Goal: Information Seeking & Learning: Learn about a topic

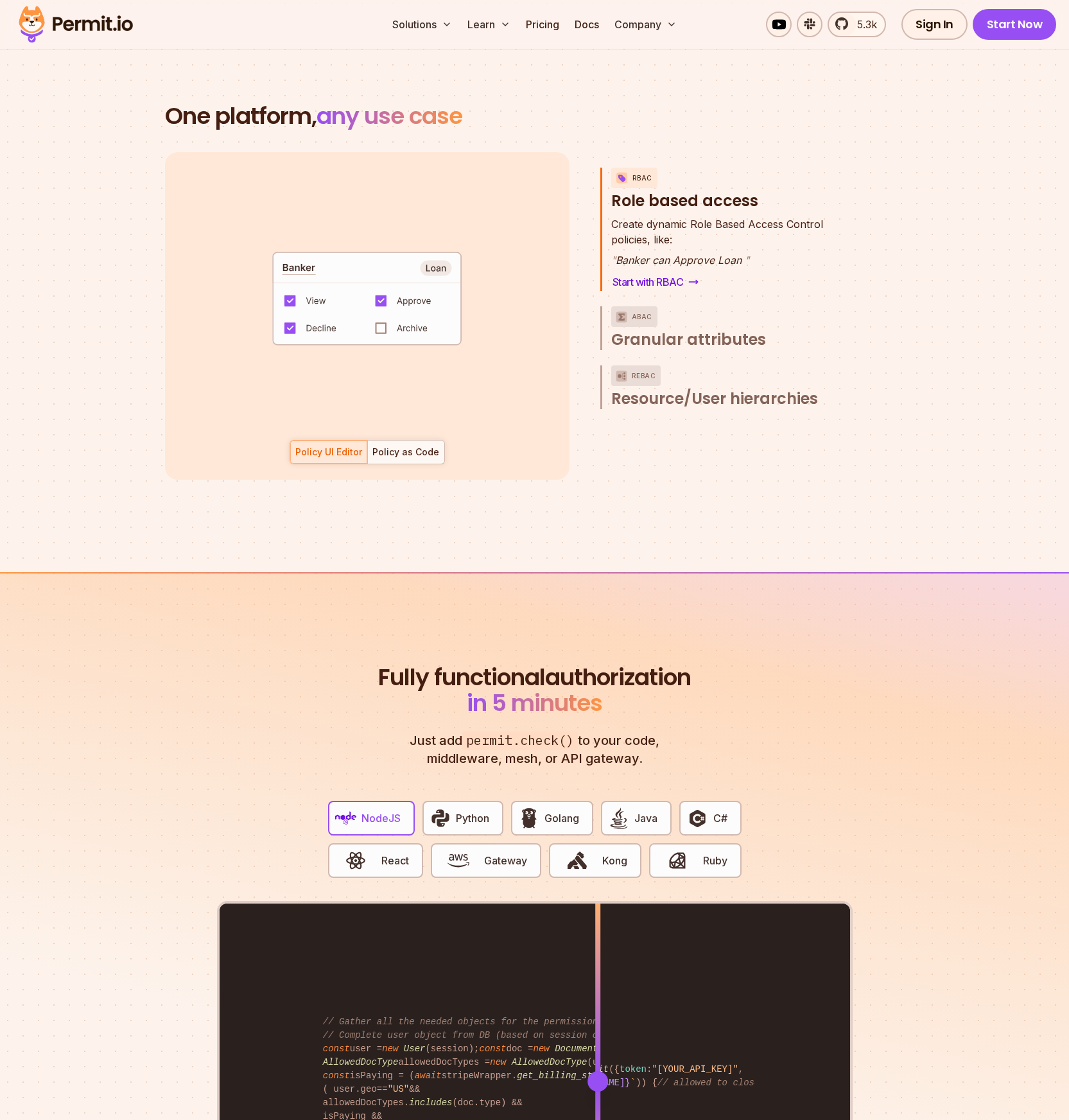
scroll to position [1882, 0]
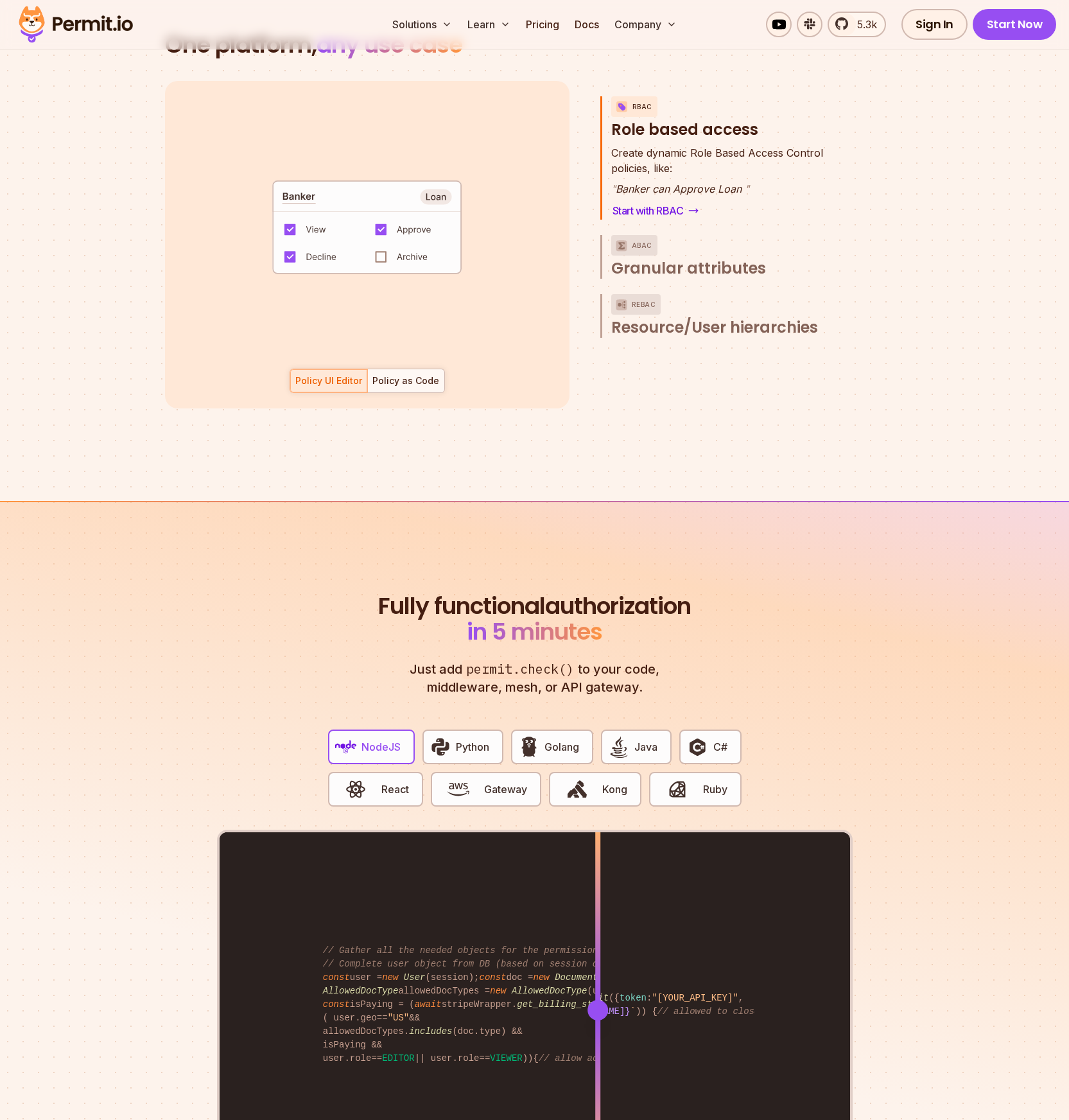
click at [762, 192] on div "Create dynamic Role Based Access Control policies, like: " Banker can Approve L…" at bounding box center [731, 183] width 239 height 74
click at [687, 317] on span "Resource/User hierarchies" at bounding box center [714, 327] width 207 height 20
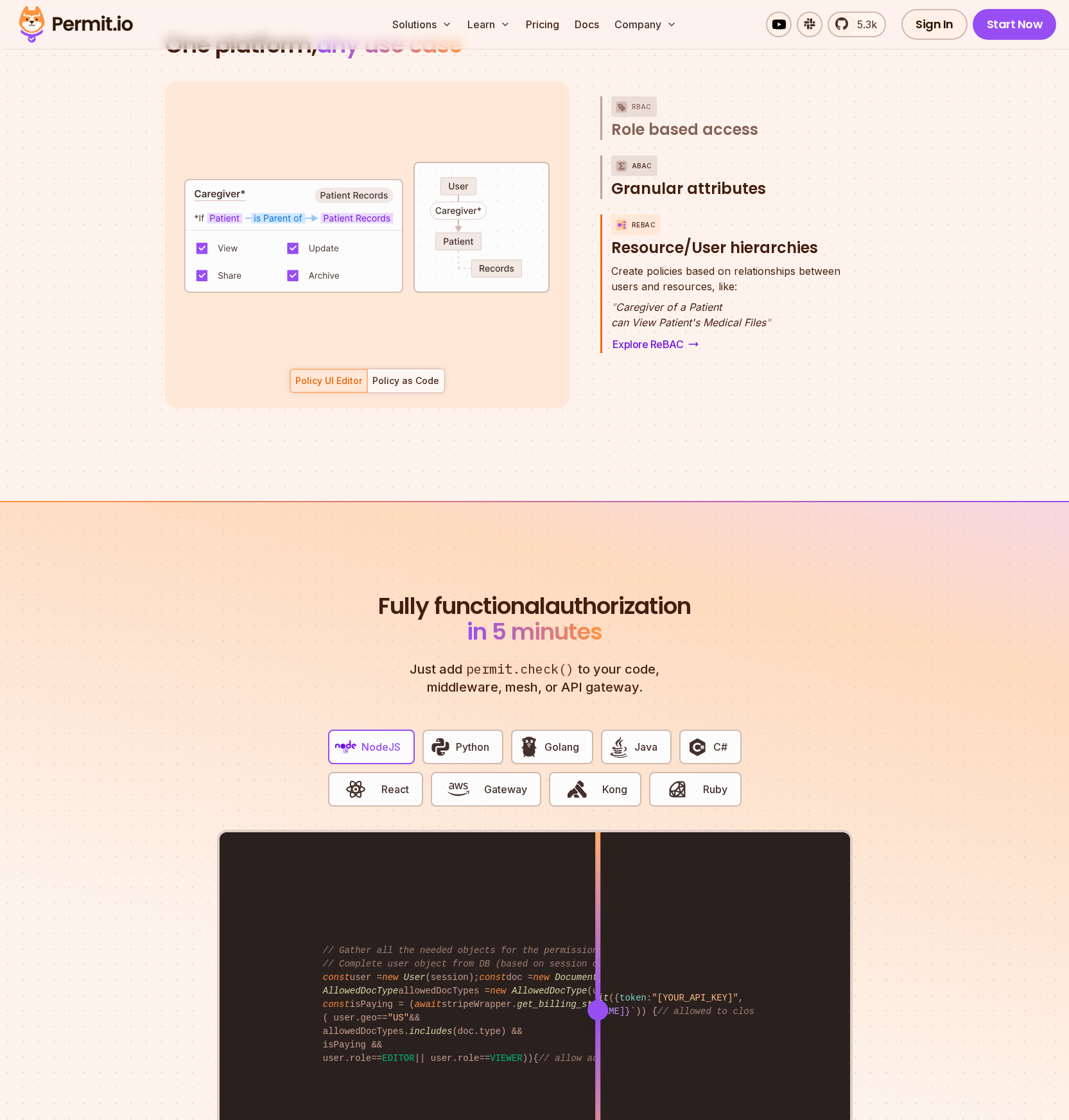
click at [690, 179] on span "Granular attributes" at bounding box center [688, 189] width 154 height 20
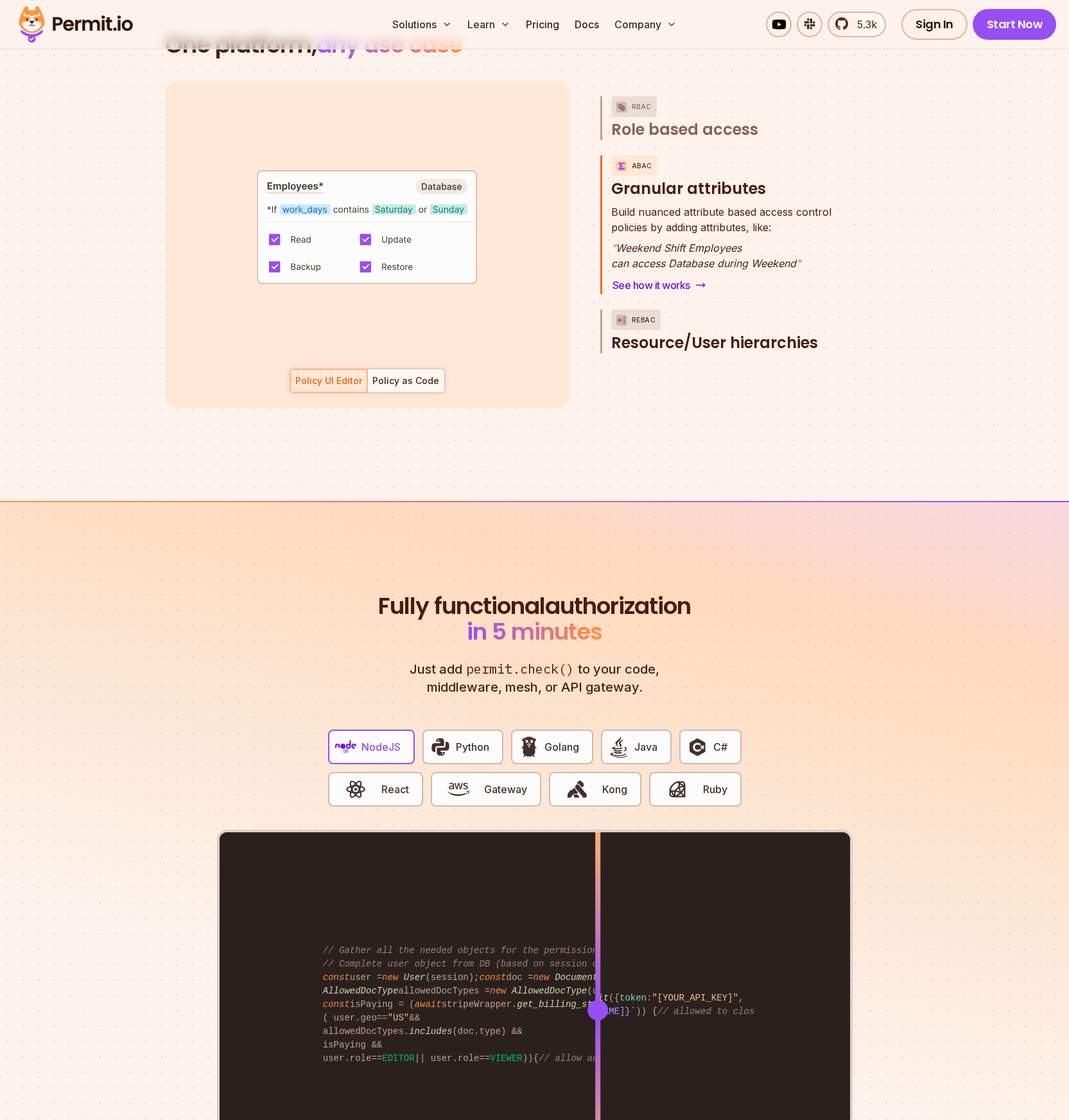
click at [709, 332] on span "Resource/User hierarchies" at bounding box center [714, 342] width 207 height 20
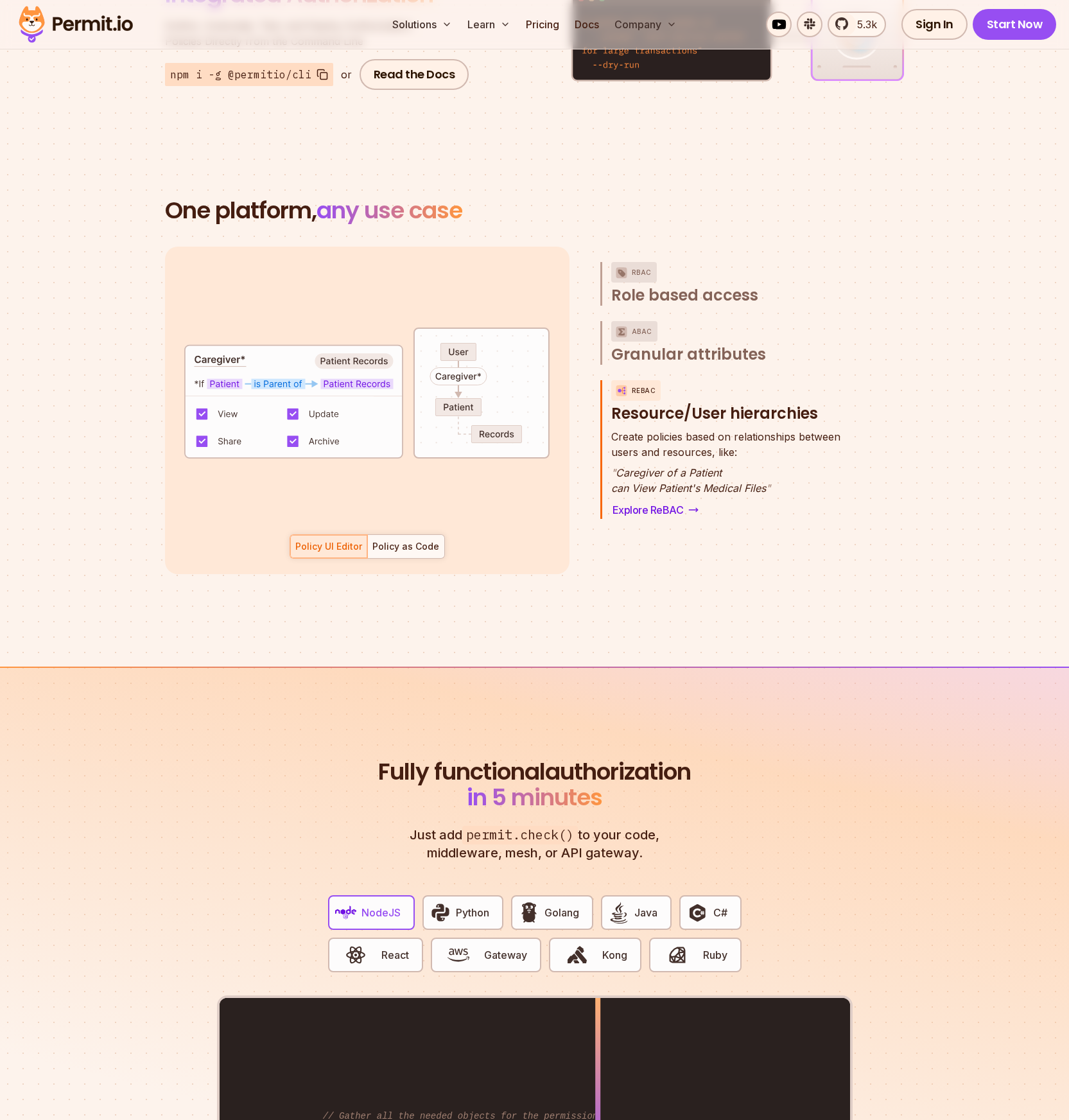
scroll to position [1452, 0]
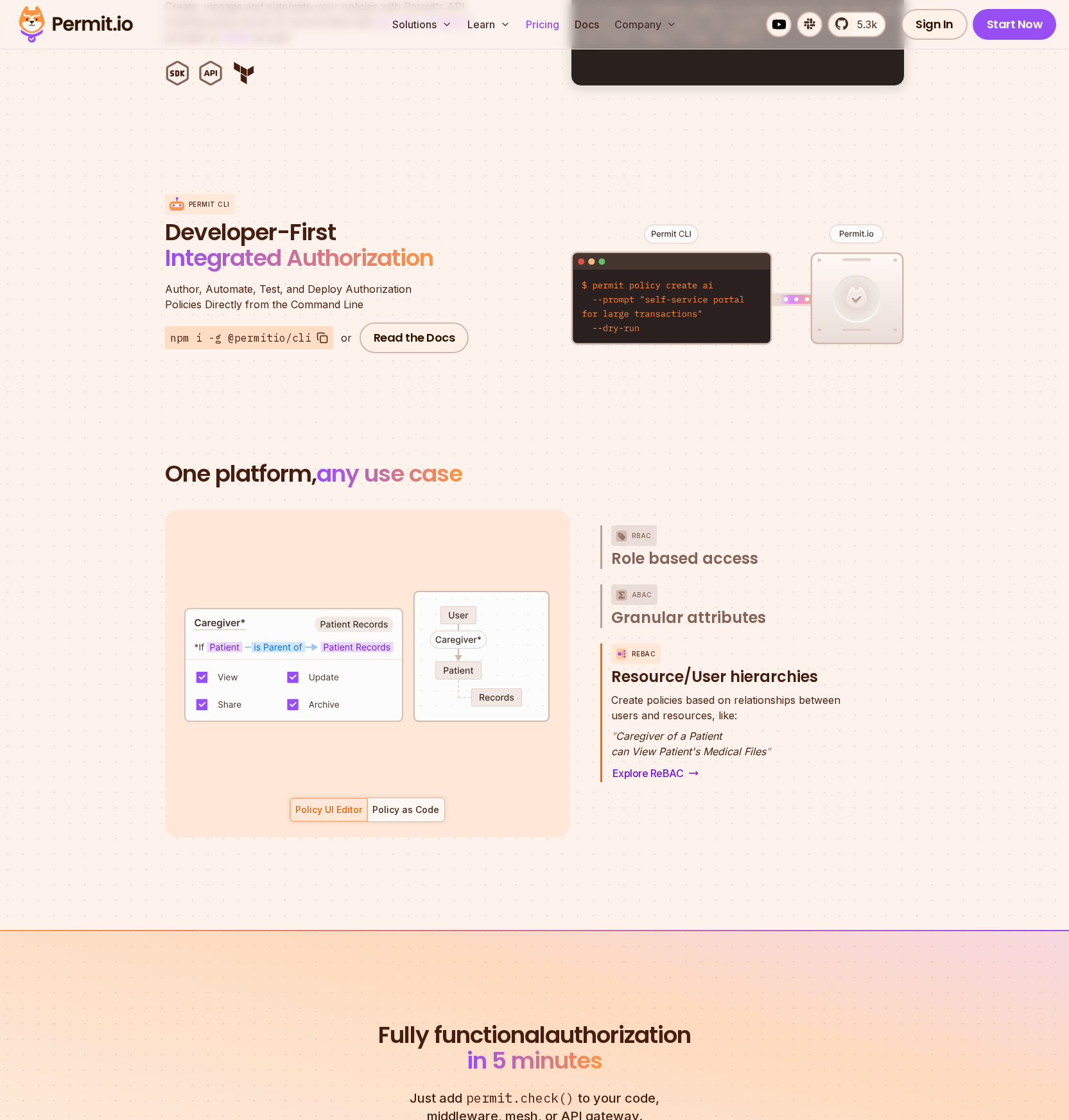
click at [546, 20] on link "Pricing" at bounding box center [543, 24] width 44 height 26
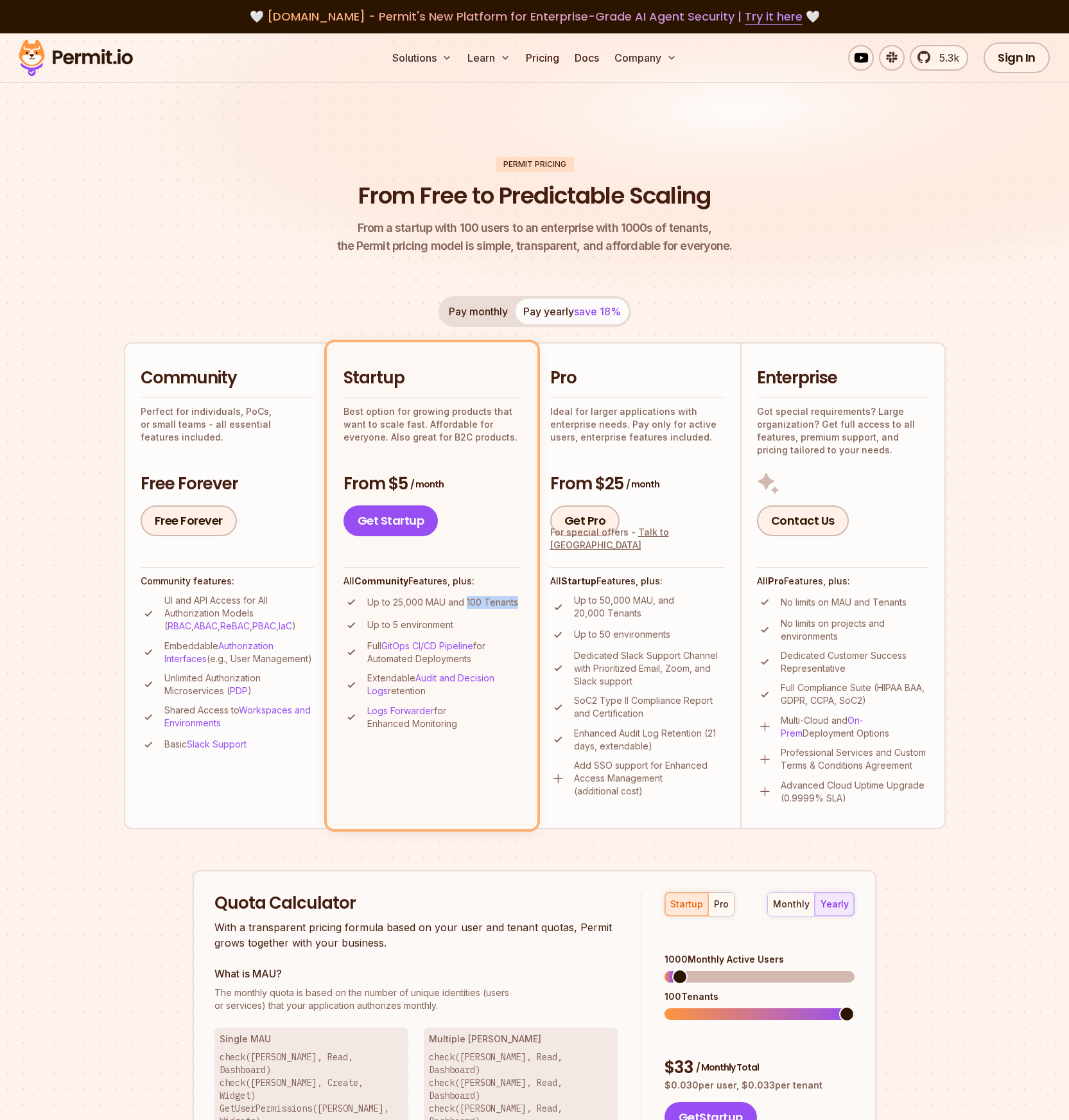
drag, startPoint x: 467, startPoint y: 601, endPoint x: 520, endPoint y: 603, distance: 53.0
click at [520, 603] on li "Up to 25,000 MAU and 100 Tenants" at bounding box center [432, 602] width 177 height 16
drag, startPoint x: 365, startPoint y: 598, endPoint x: 516, endPoint y: 601, distance: 151.0
click at [516, 601] on li "Up to 25,000 MAU and 100 Tenants" at bounding box center [432, 602] width 177 height 16
click at [265, 251] on header "Permit Pricing From Free to Predictable Scaling From a startup with 100 users t…" at bounding box center [535, 206] width 822 height 99
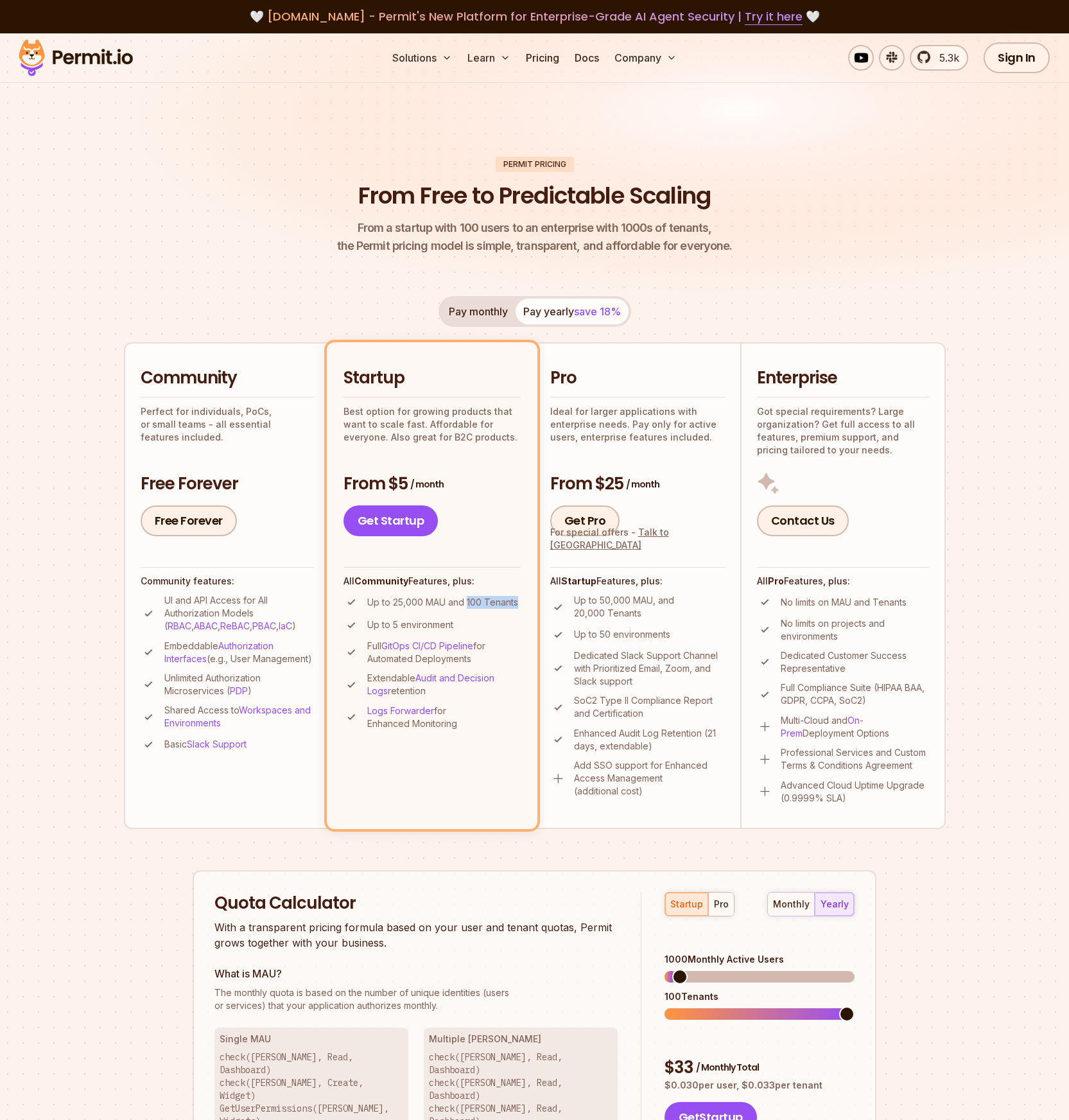
drag, startPoint x: 467, startPoint y: 605, endPoint x: 520, endPoint y: 607, distance: 53.0
click at [520, 607] on li "Up to 25,000 MAU and 100 Tenants" at bounding box center [432, 602] width 177 height 16
drag, startPoint x: 624, startPoint y: 611, endPoint x: 570, endPoint y: 604, distance: 54.5
click at [570, 604] on li "Up to 50,000 MAU, and 20,000 Tenants" at bounding box center [637, 607] width 175 height 26
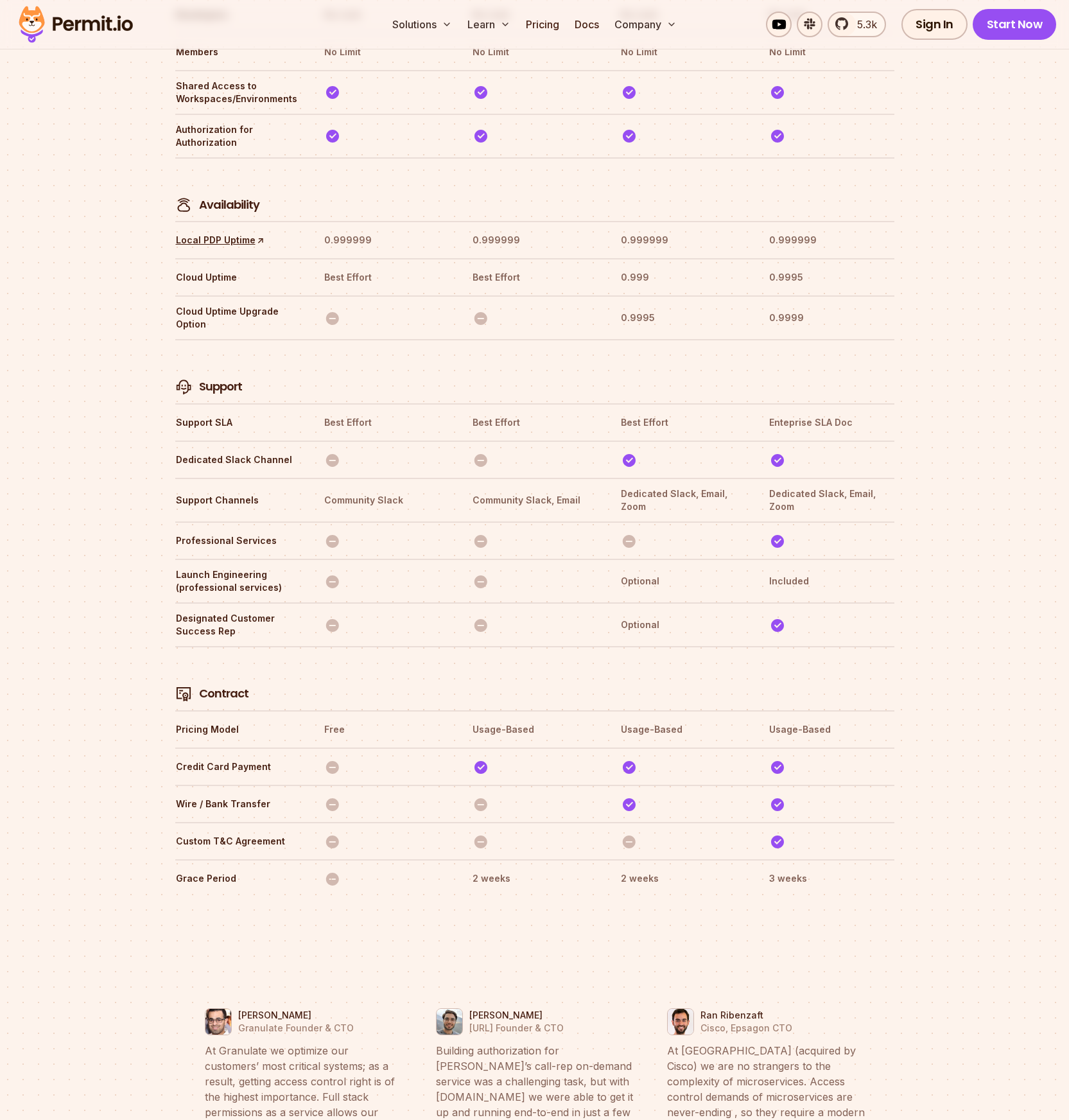
scroll to position [4108, 0]
